Goal: Unclear

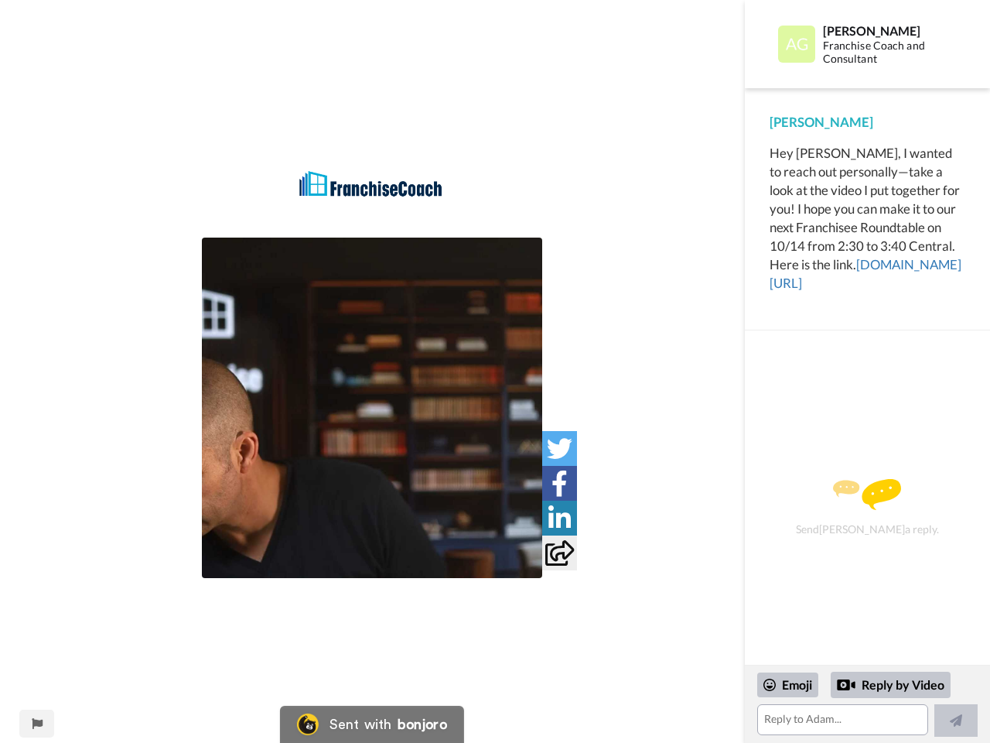
click at [372, 199] on img at bounding box center [372, 184] width 170 height 46
click at [372, 408] on img at bounding box center [372, 408] width 340 height 340
click at [559, 448] on icon at bounding box center [560, 449] width 26 height 26
click at [559, 483] on icon at bounding box center [560, 483] width 16 height 26
click at [559, 518] on icon at bounding box center [560, 518] width 22 height 26
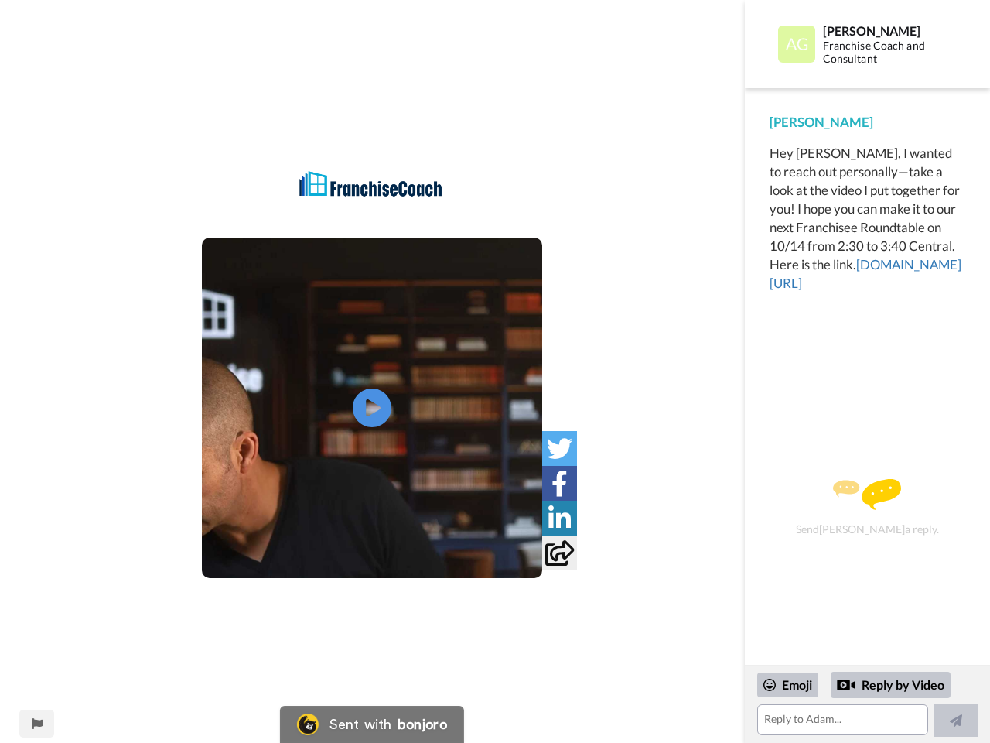
click at [559, 552] on icon at bounding box center [559, 553] width 29 height 26
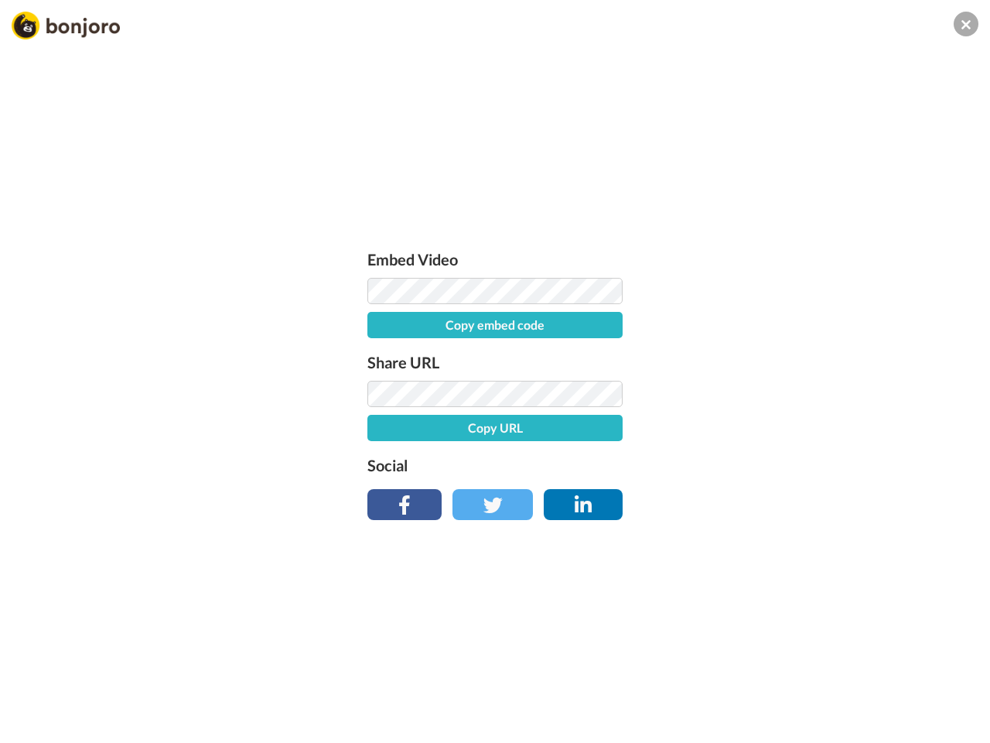
click at [36, 723] on div "Embed Video Copy embed code Share URL Copy URL Social" at bounding box center [495, 455] width 990 height 743
click at [867, 704] on div "Embed Video Copy embed code Share URL Copy URL Social" at bounding box center [495, 455] width 990 height 743
click at [788, 685] on div "Embed Video Copy embed code Share URL Copy URL Social" at bounding box center [495, 455] width 990 height 743
click at [891, 685] on div "Embed Video Copy embed code Share URL Copy URL Social" at bounding box center [495, 455] width 990 height 743
